Goal: Task Accomplishment & Management: Use online tool/utility

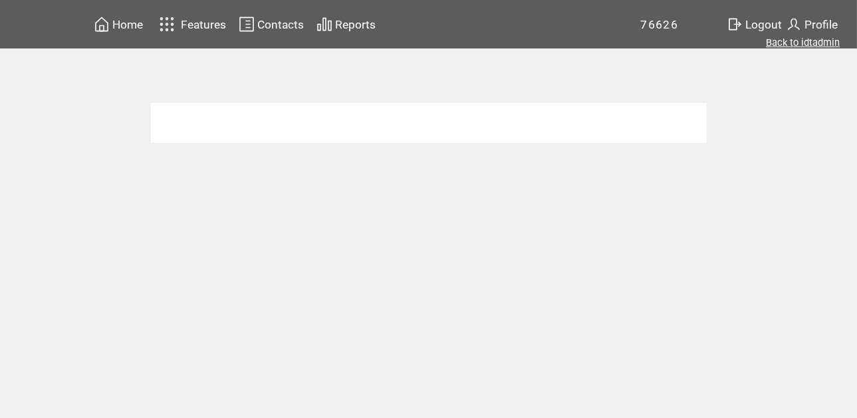
click at [805, 41] on link "Back to idtadmin" at bounding box center [803, 43] width 74 height 12
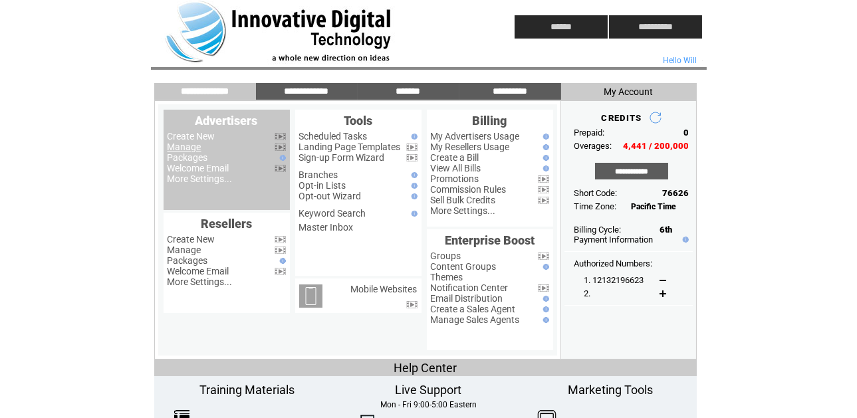
click at [185, 146] on link "Manage" at bounding box center [184, 147] width 34 height 11
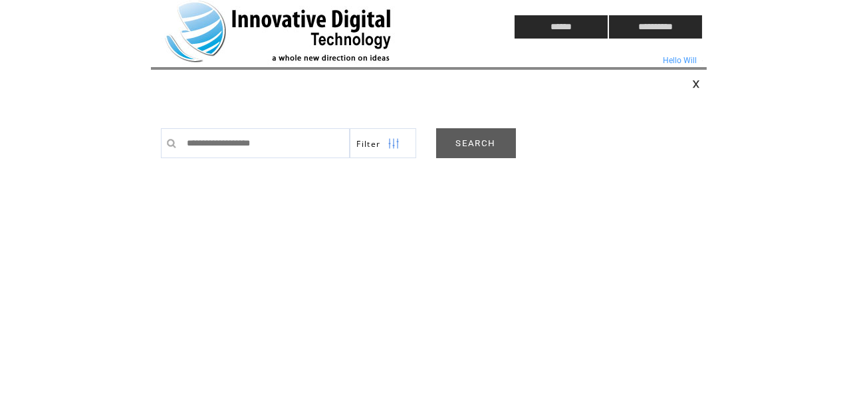
click at [479, 138] on link "SEARCH" at bounding box center [476, 143] width 80 height 30
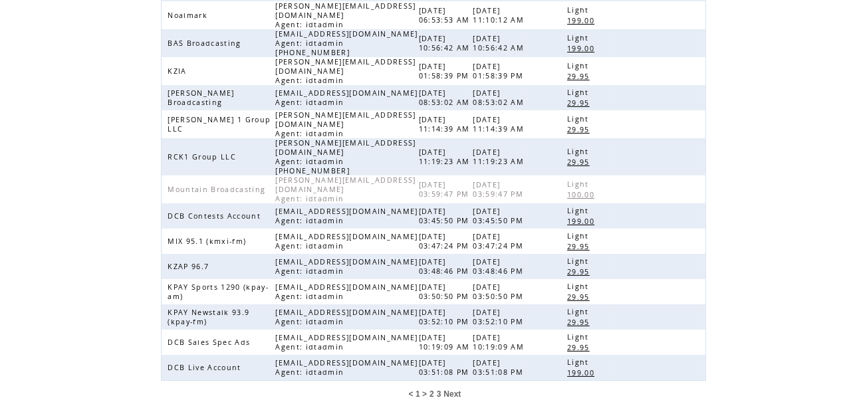
scroll to position [353, 0]
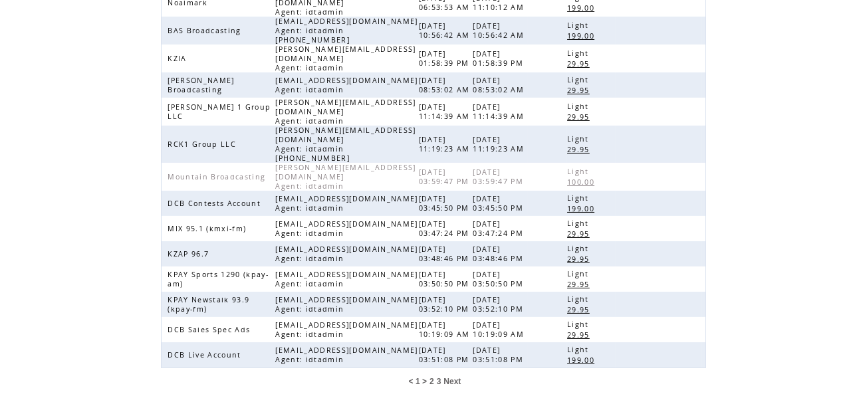
click at [432, 377] on span "2" at bounding box center [431, 381] width 5 height 9
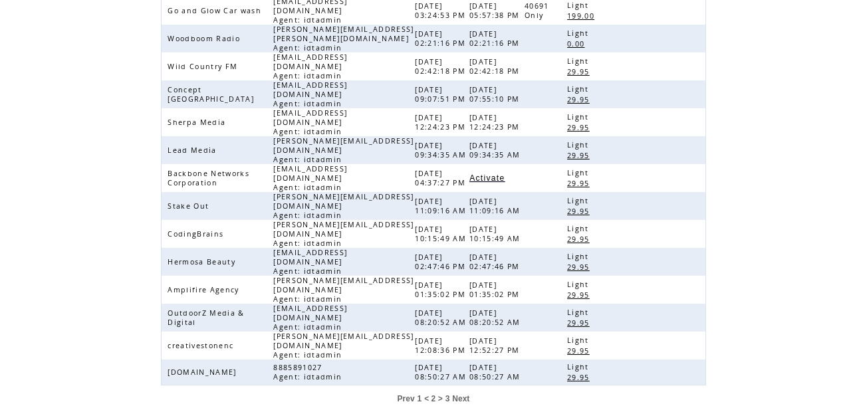
scroll to position [346, 0]
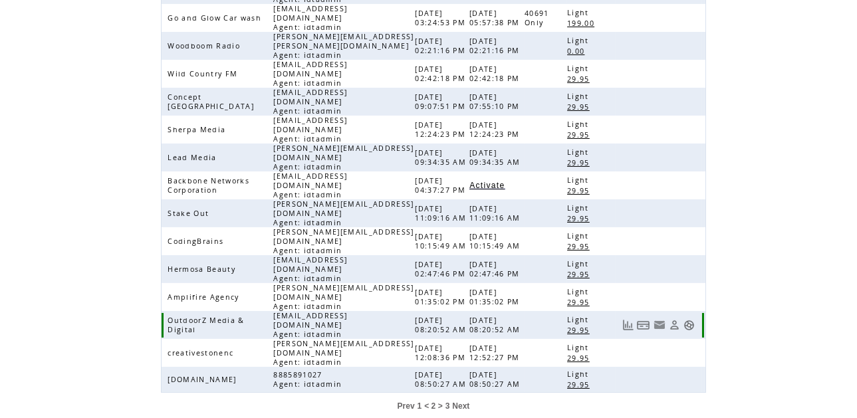
click at [686, 320] on link at bounding box center [688, 325] width 11 height 11
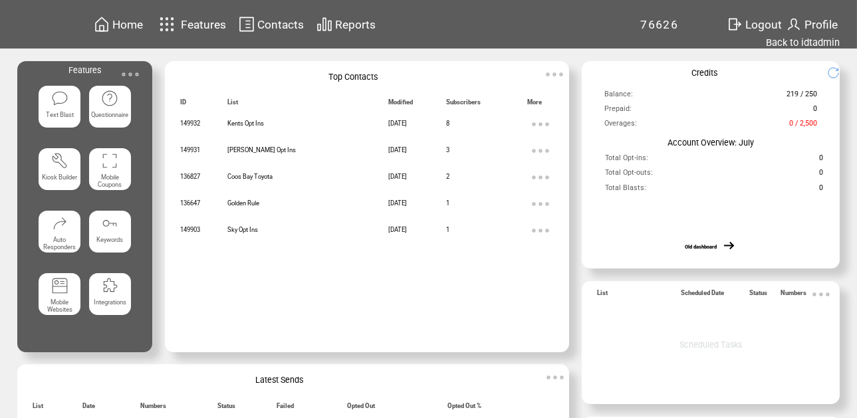
click at [132, 72] on img at bounding box center [130, 74] width 27 height 27
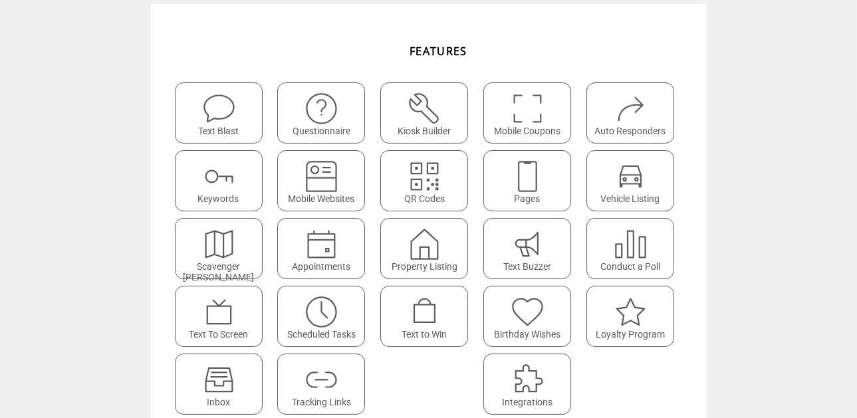
scroll to position [62, 0]
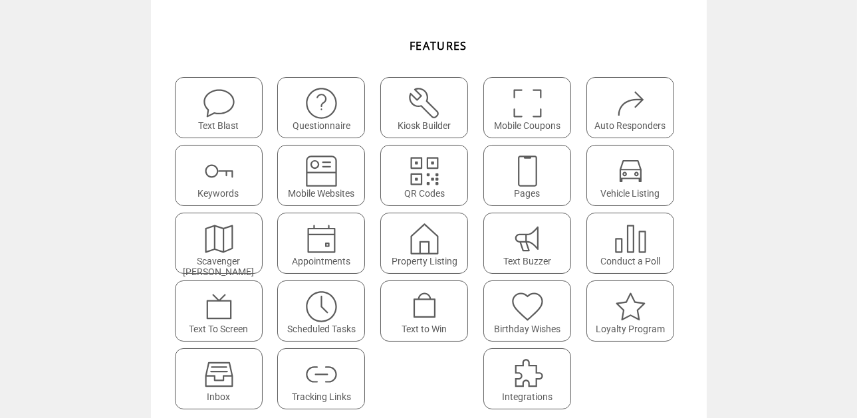
click at [231, 180] on img at bounding box center [218, 171] width 35 height 35
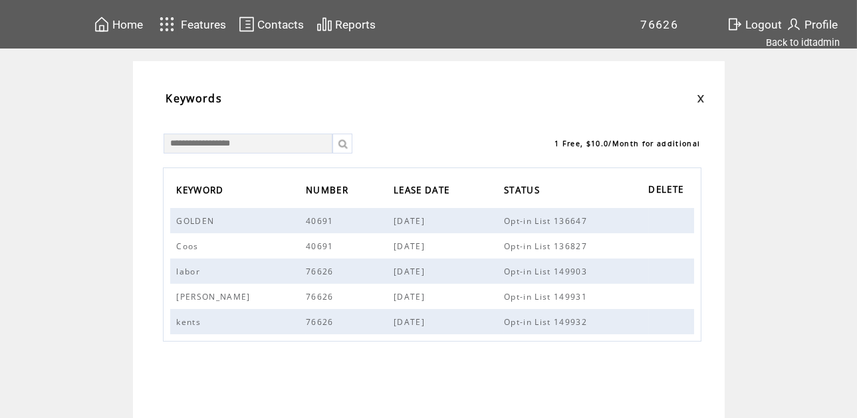
click at [315, 144] on input "text" at bounding box center [248, 144] width 169 height 20
type input "*****"
click at [295, 173] on link "ADD" at bounding box center [318, 171] width 47 height 20
click at [272, 143] on input "text" at bounding box center [248, 144] width 169 height 20
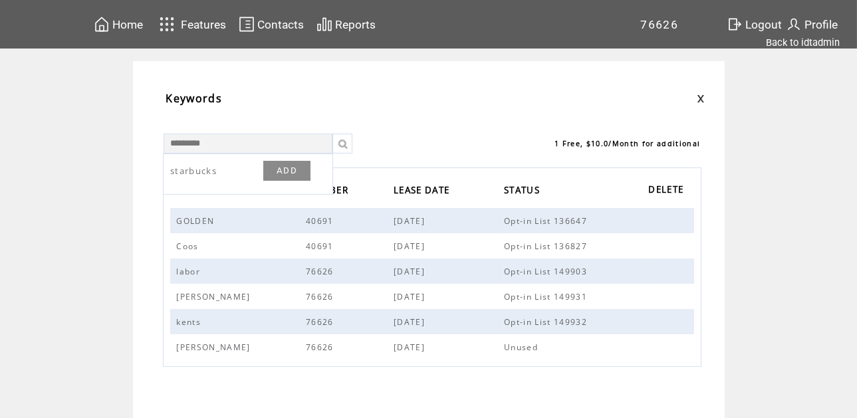
type input "*********"
click at [286, 168] on link "ADD" at bounding box center [286, 171] width 47 height 20
